Goal: Register for event/course

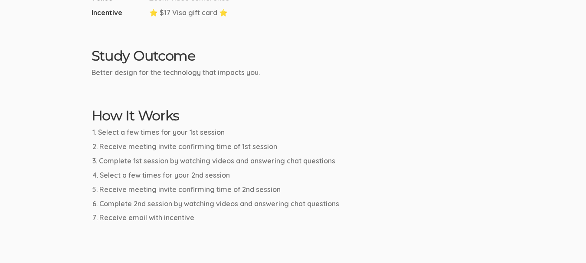
scroll to position [477, 0]
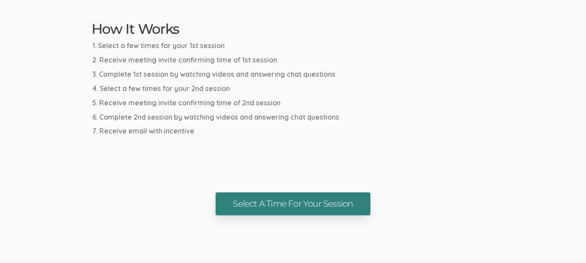
click at [275, 204] on link "Select A Time For Your Session" at bounding box center [293, 204] width 155 height 23
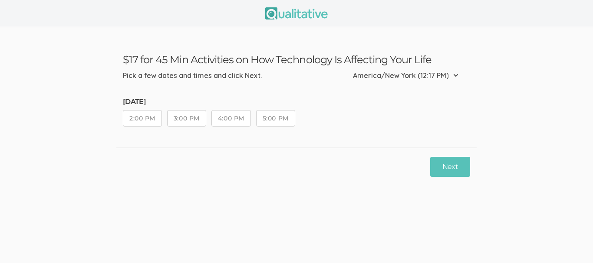
click at [224, 115] on button "4:00 PM" at bounding box center [231, 118] width 40 height 16
click at [454, 162] on button "Next" at bounding box center [450, 167] width 40 height 20
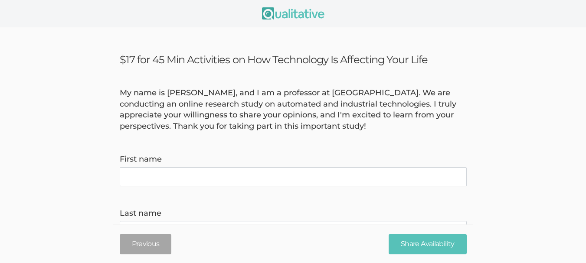
click at [168, 172] on name "First name" at bounding box center [293, 177] width 347 height 19
type name "[PERSON_NAME]"
type name "brown"
type invite\) "[EMAIL_ADDRESS][DOMAIN_NAME]"
type time\) "2146393366"
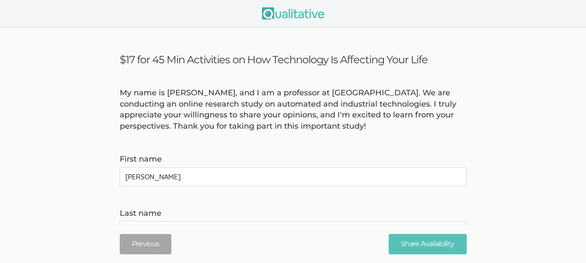
select select "237"
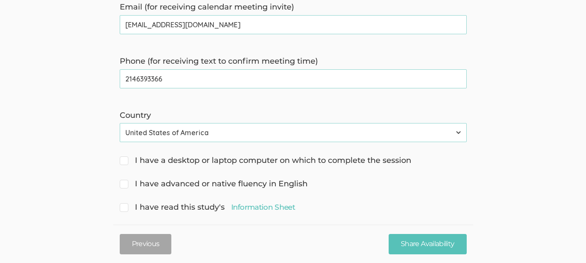
scroll to position [304, 0]
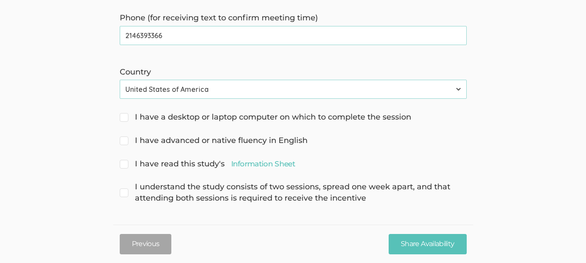
click at [126, 114] on span "I have a desktop or laptop computer on which to complete the session" at bounding box center [266, 117] width 292 height 11
click at [125, 114] on input "I have a desktop or laptop computer on which to complete the session" at bounding box center [123, 117] width 6 height 6
checkbox input "true"
click at [122, 141] on input "I have advanced or native fluency in English" at bounding box center [123, 140] width 6 height 6
checkbox input "true"
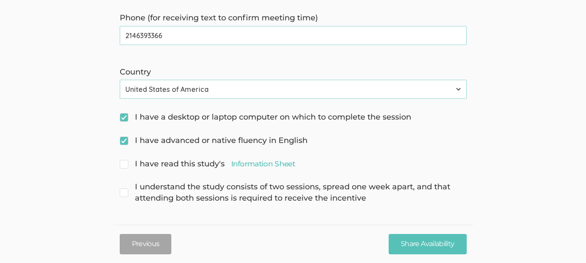
click at [125, 165] on input "I have read this study's Information Sheet" at bounding box center [123, 164] width 6 height 6
checkbox input "true"
click at [125, 191] on span "I understand the study consists of two sessions, spread one week apart, and tha…" at bounding box center [293, 193] width 347 height 22
click at [125, 189] on input "I understand the study consists of two sessions, spread one week apart, and tha…" at bounding box center [123, 187] width 6 height 6
checkbox input "true"
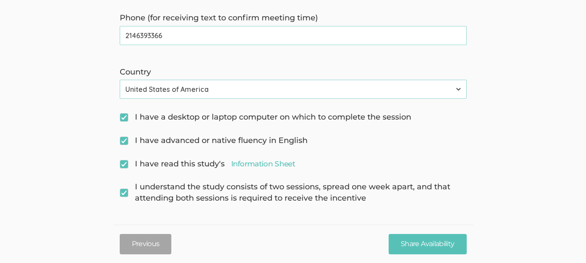
scroll to position [305, 0]
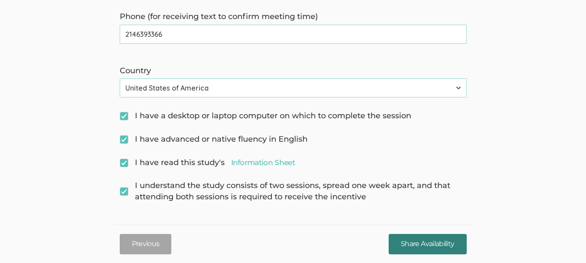
click at [429, 244] on input "Share Availability" at bounding box center [428, 244] width 78 height 20
